Goal: Task Accomplishment & Management: Manage account settings

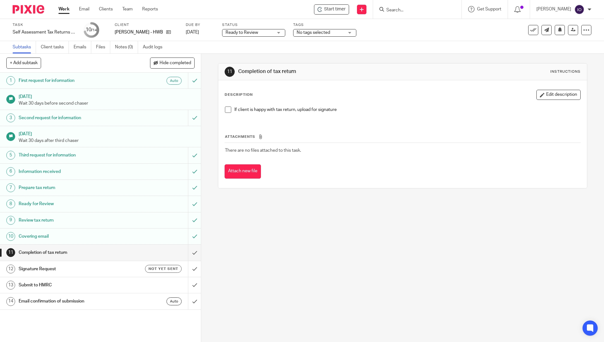
click at [405, 8] on input "Search" at bounding box center [414, 11] width 57 height 6
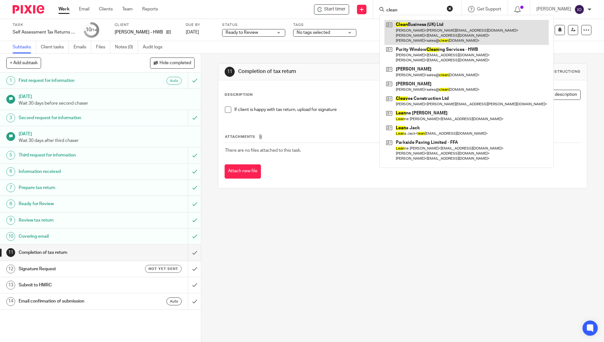
type input "clean"
click at [419, 31] on link at bounding box center [466, 32] width 164 height 25
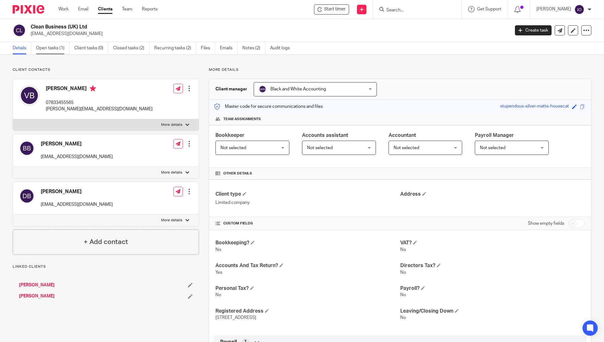
click at [51, 48] on link "Open tasks (1)" at bounding box center [52, 48] width 33 height 12
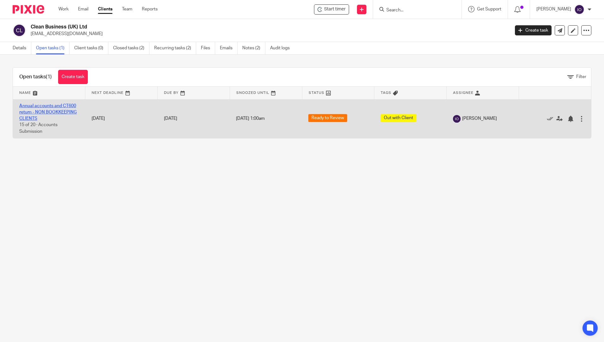
click at [43, 106] on link "Annual accounts and CT600 return - NON BOOKKEEPING CLIENTS" at bounding box center [47, 112] width 57 height 17
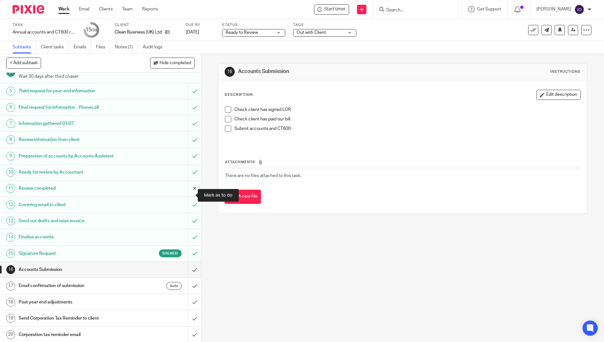
scroll to position [65, 0]
click at [225, 109] on span at bounding box center [228, 109] width 6 height 6
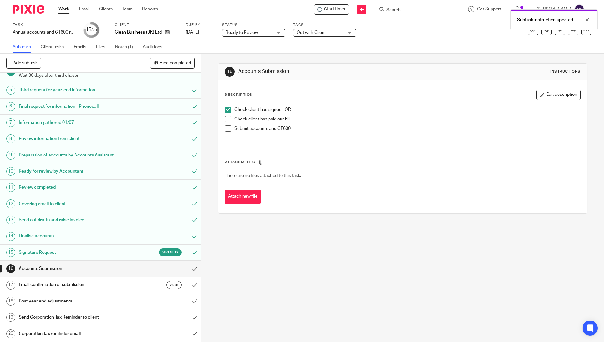
click at [226, 117] on span at bounding box center [228, 119] width 6 height 6
click at [225, 130] on span at bounding box center [228, 128] width 6 height 6
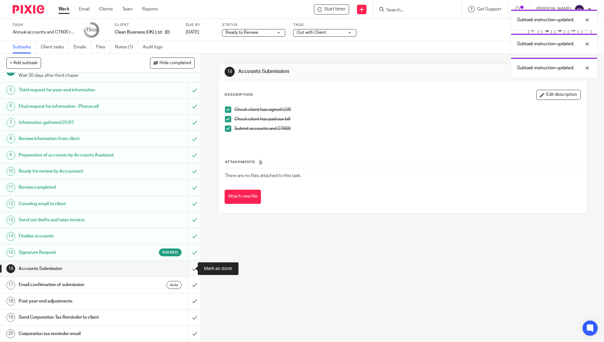
click at [189, 266] on input "submit" at bounding box center [100, 269] width 201 height 16
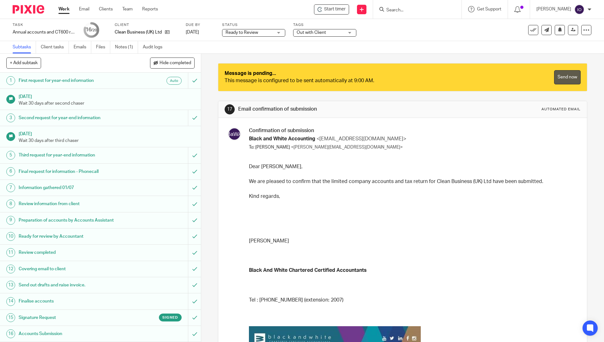
click at [559, 78] on link "Send now" at bounding box center [567, 77] width 27 height 14
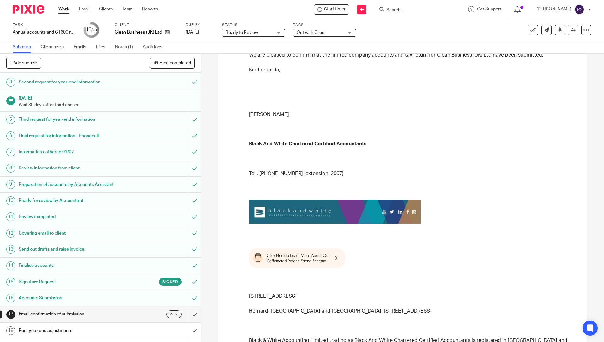
scroll to position [65, 0]
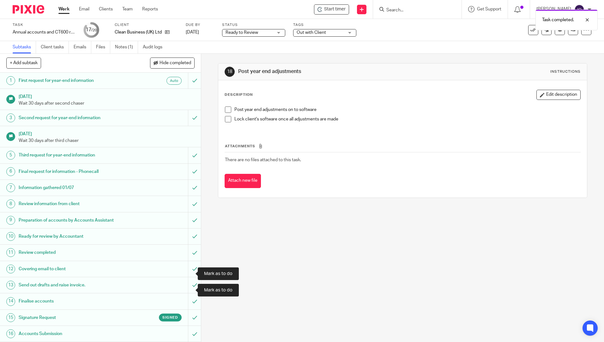
scroll to position [65, 0]
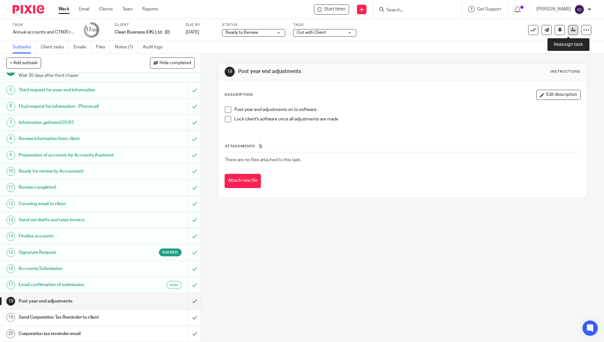
click at [571, 29] on icon at bounding box center [573, 29] width 5 height 5
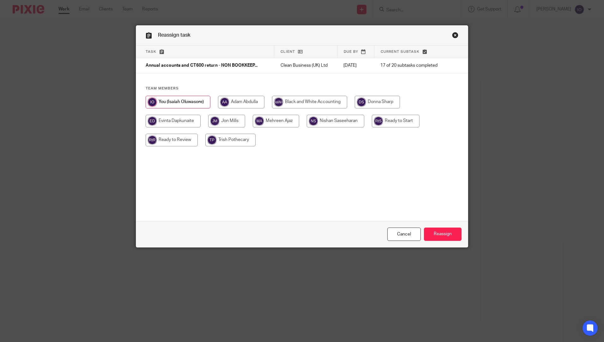
click at [339, 120] on input "radio" at bounding box center [335, 121] width 57 height 13
radio input "true"
click at [439, 237] on input "Reassign" at bounding box center [443, 234] width 38 height 14
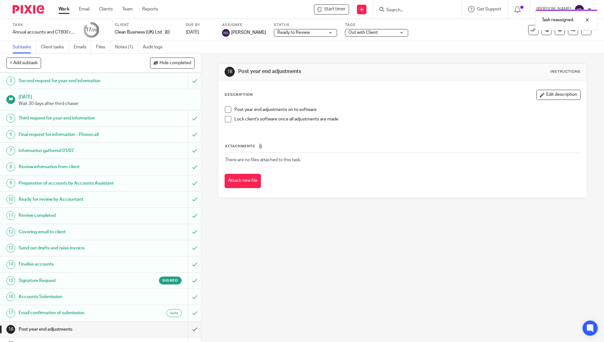
scroll to position [65, 0]
